Goal: Task Accomplishment & Management: Manage account settings

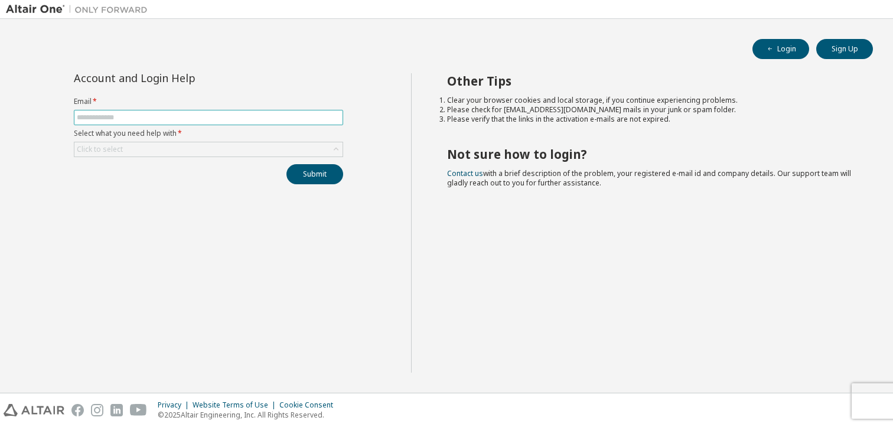
click at [286, 115] on input "text" at bounding box center [208, 117] width 263 height 9
type input "**********"
click at [194, 148] on div "Click to select" at bounding box center [208, 149] width 268 height 14
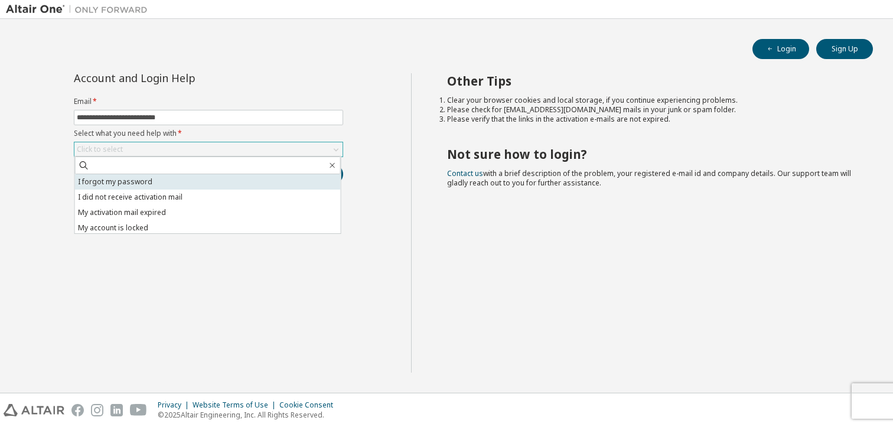
click at [168, 185] on li "I forgot my password" at bounding box center [208, 181] width 266 height 15
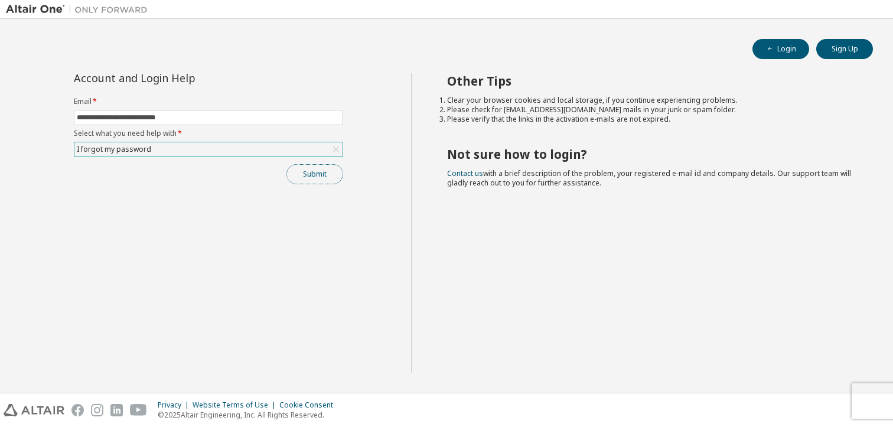
click at [312, 180] on button "Submit" at bounding box center [314, 174] width 57 height 20
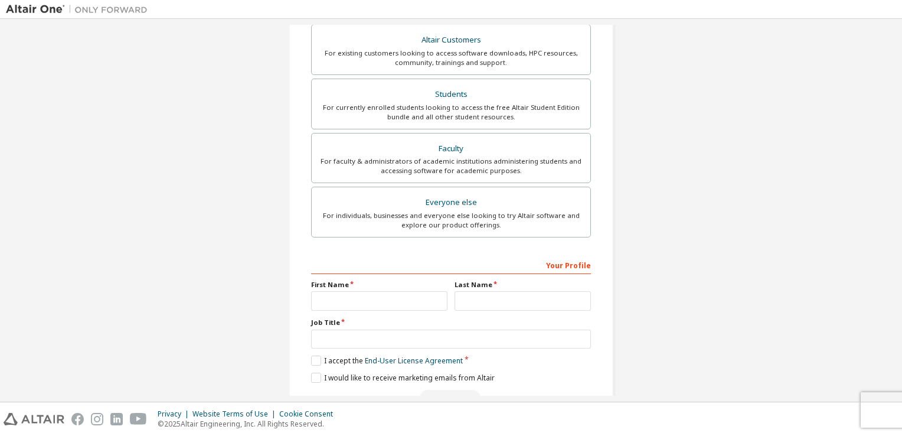
scroll to position [192, 0]
